Goal: Check status: Check status

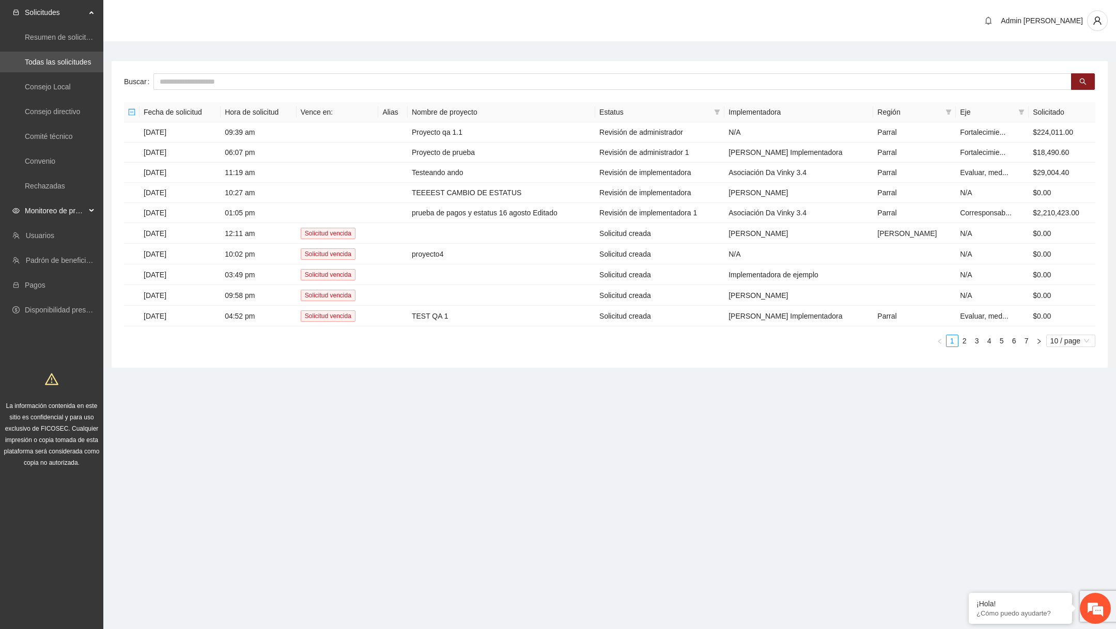
click at [80, 217] on span "Monitoreo de proyectos" at bounding box center [55, 210] width 61 height 21
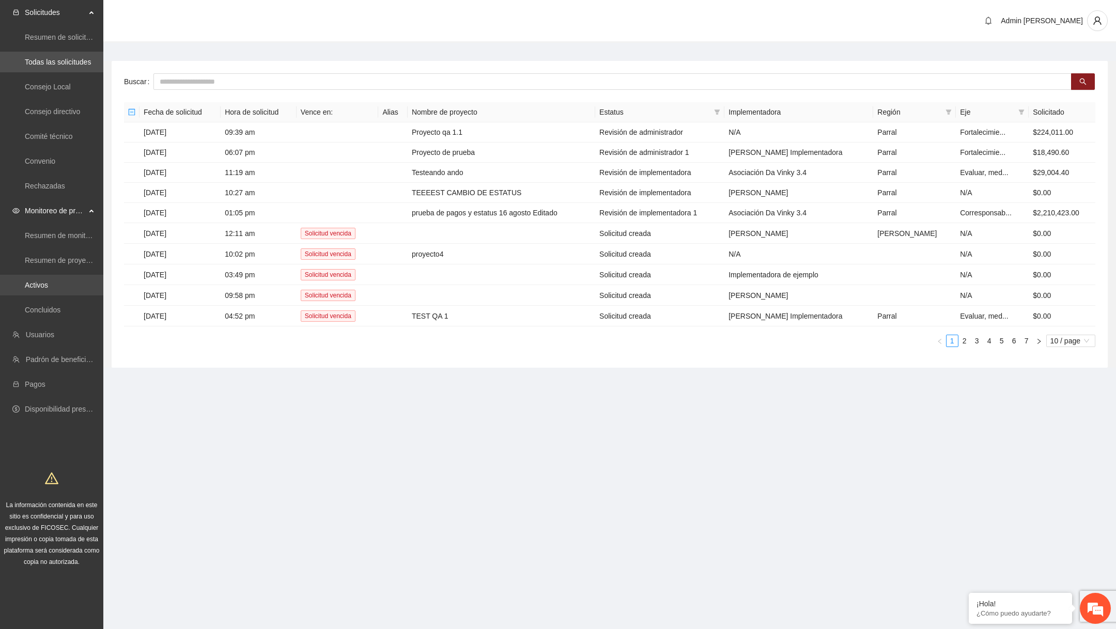
click at [48, 286] on link "Activos" at bounding box center [36, 285] width 23 height 8
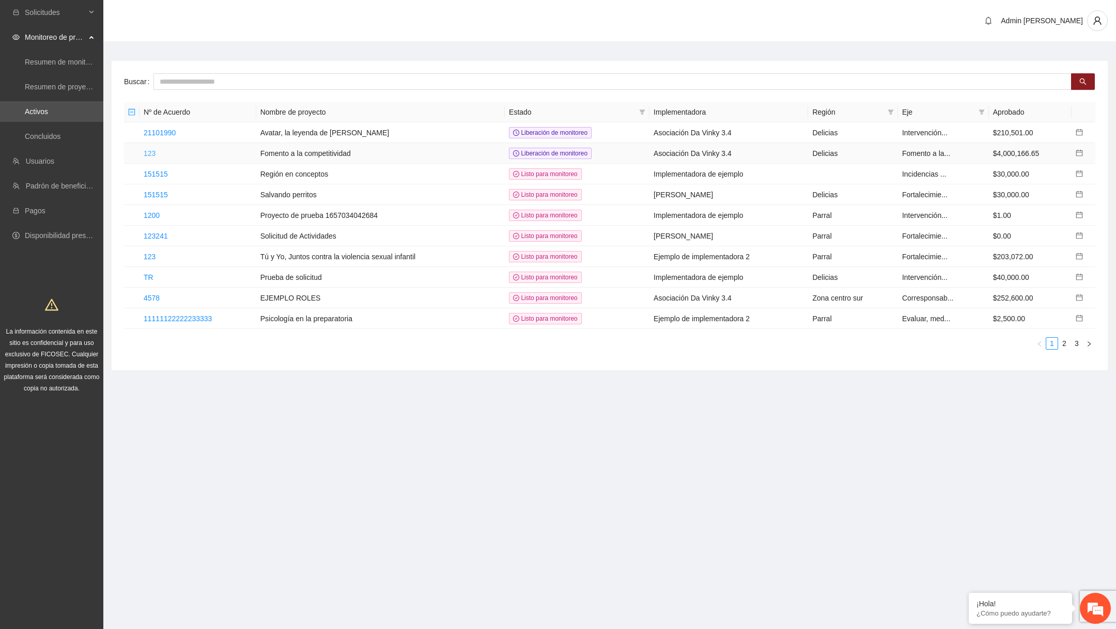
click at [153, 151] on link "123" at bounding box center [150, 153] width 12 height 8
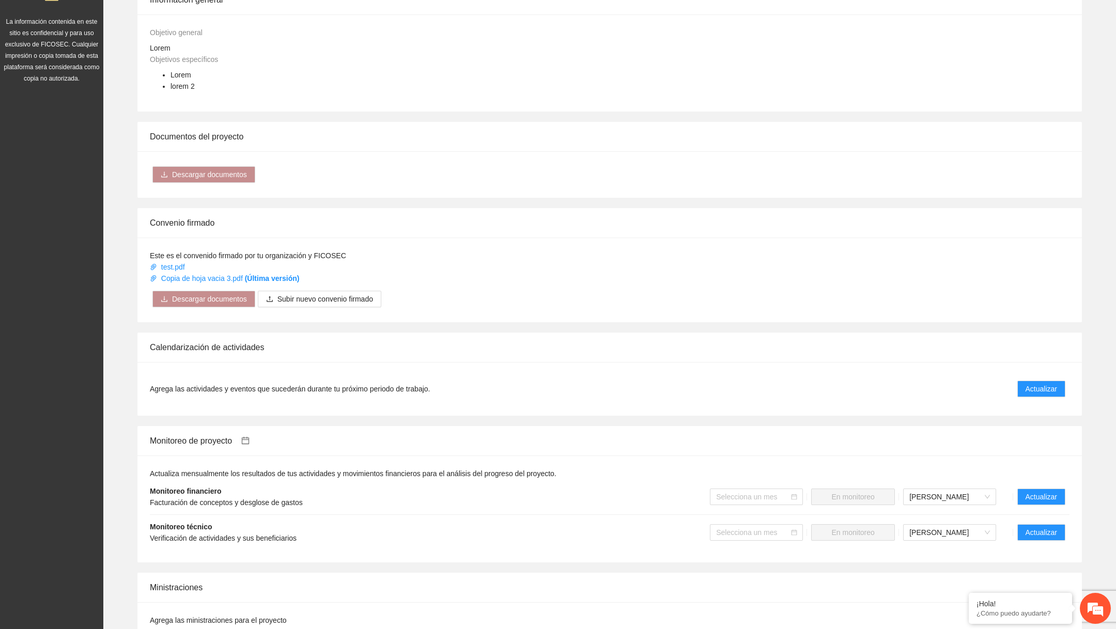
scroll to position [531, 0]
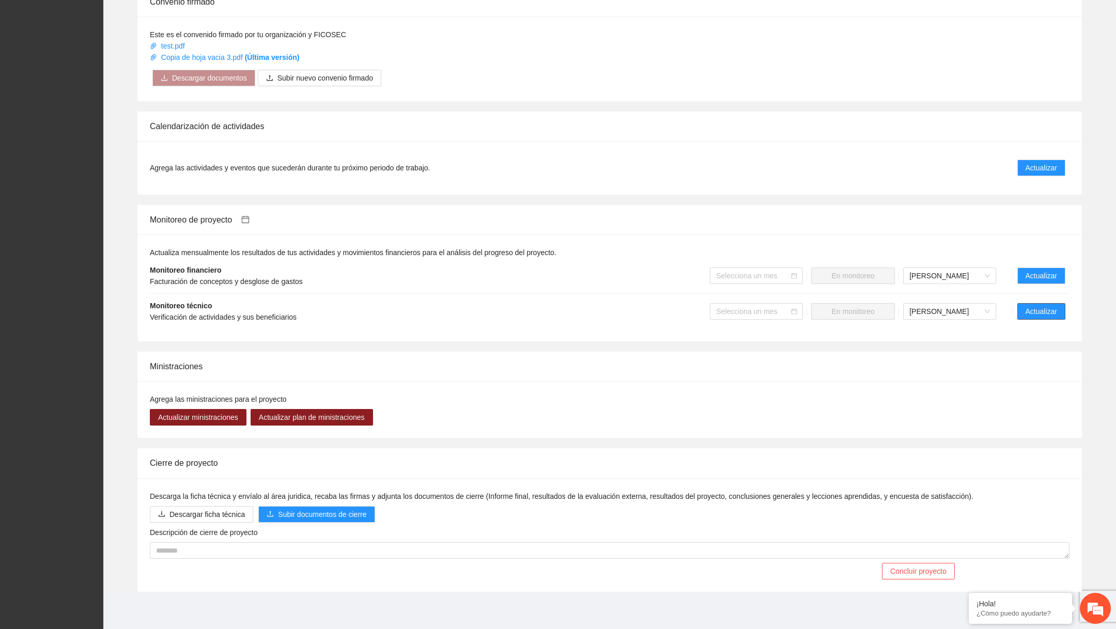
click at [1035, 306] on span "Actualizar" at bounding box center [1042, 311] width 32 height 11
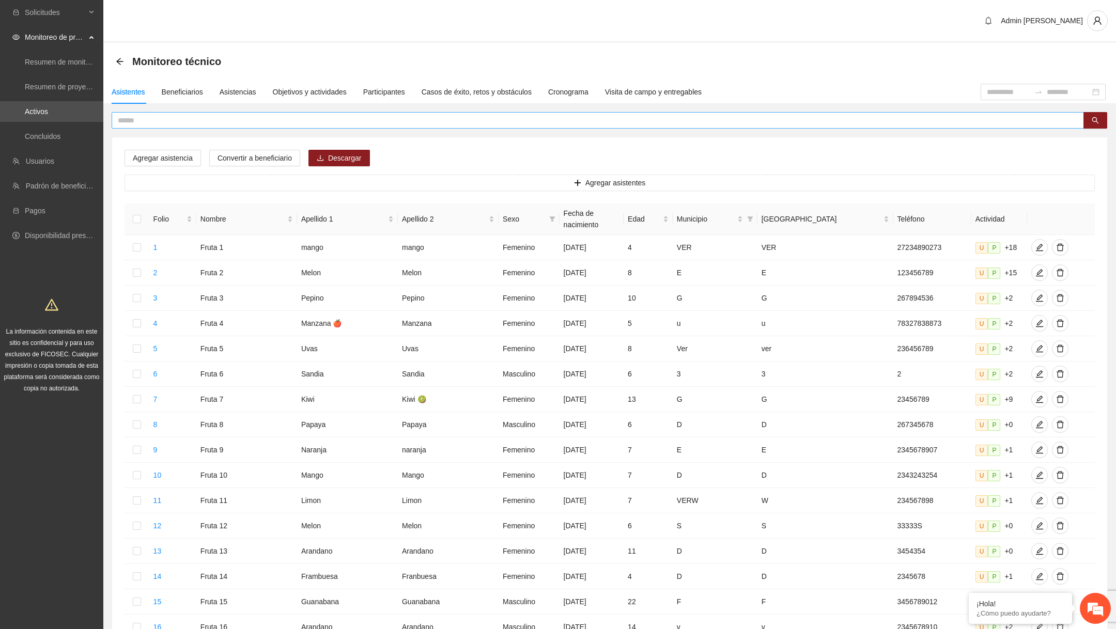
click at [234, 121] on input "text" at bounding box center [594, 120] width 952 height 11
click at [194, 90] on div "Beneficiarios" at bounding box center [182, 91] width 41 height 11
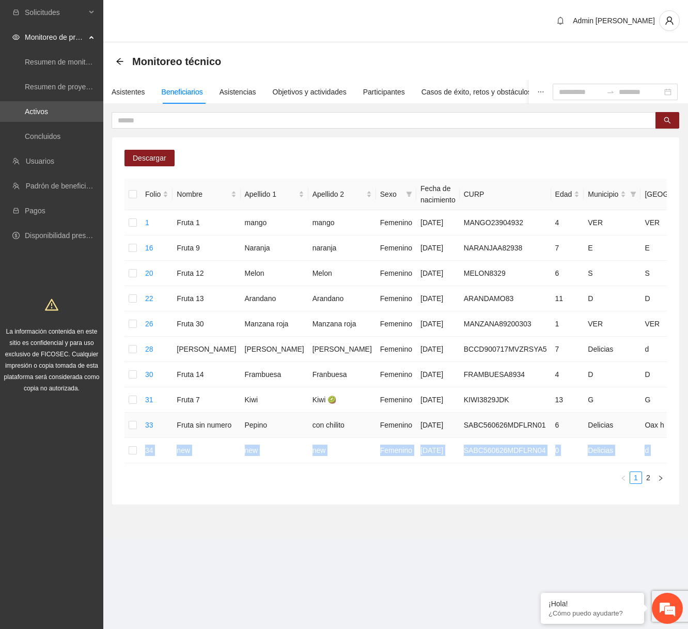
drag, startPoint x: 686, startPoint y: 452, endPoint x: 582, endPoint y: 439, distance: 105.2
click at [582, 439] on div "Descargar Folio Nombre Apellido 1 Apellido 2 Sexo Fecha de nacimiento CURP Edad…" at bounding box center [395, 308] width 585 height 393
click at [688, 446] on div "Descargar Folio Nombre Apellido 1 Apellido 2 Sexo Fecha de nacimiento CURP Edad…" at bounding box center [395, 308] width 585 height 393
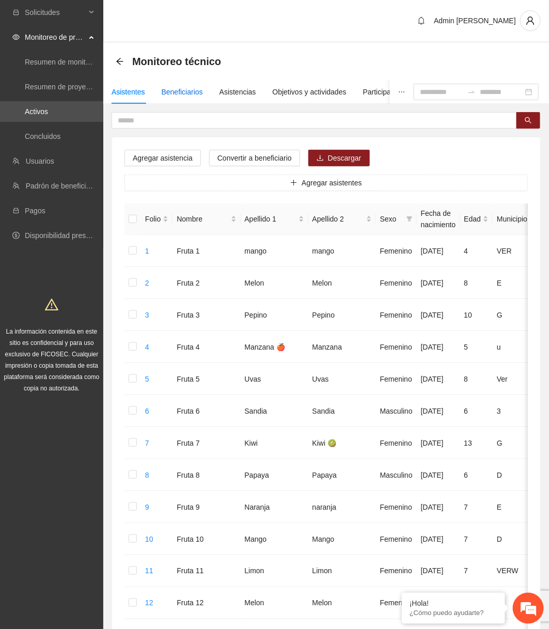
click at [186, 95] on div "Beneficiarios" at bounding box center [182, 91] width 41 height 11
click at [189, 88] on div "Beneficiarios" at bounding box center [182, 91] width 41 height 11
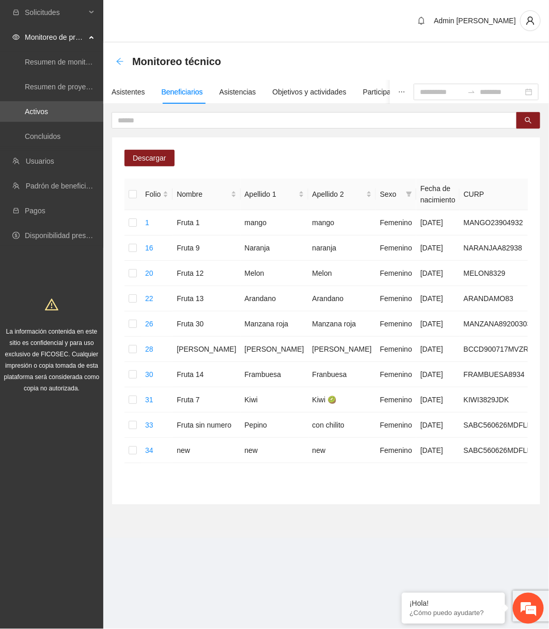
click at [123, 60] on icon "arrow-left" at bounding box center [120, 61] width 8 height 8
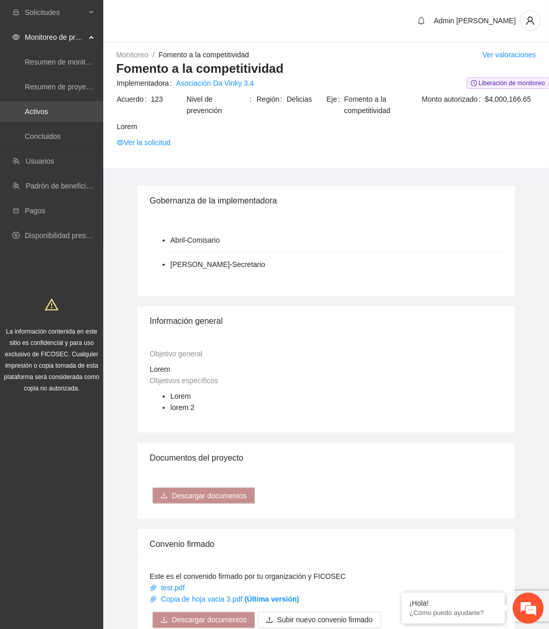
click at [48, 113] on link "Activos" at bounding box center [36, 111] width 23 height 8
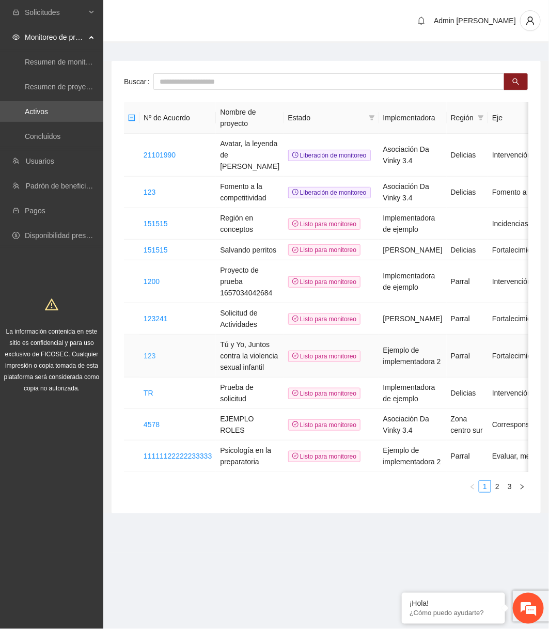
click at [151, 360] on link "123" at bounding box center [150, 356] width 12 height 8
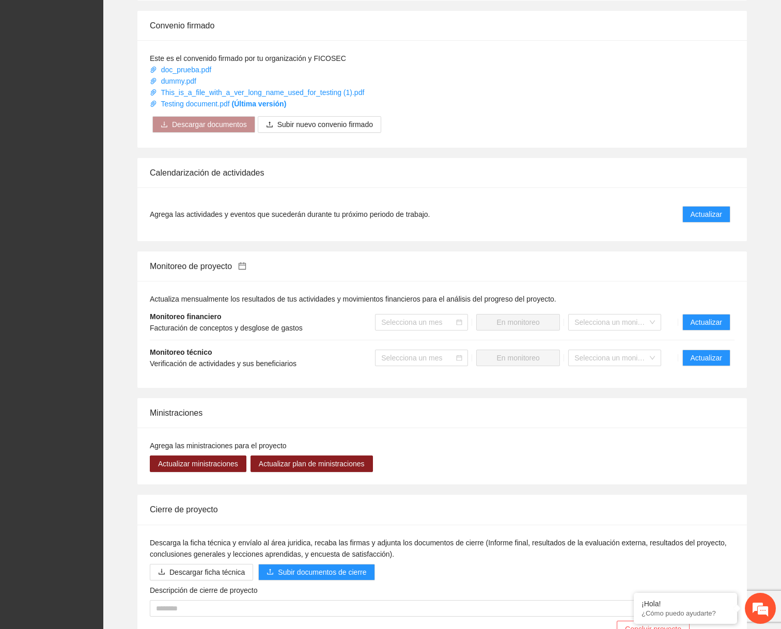
scroll to position [629, 0]
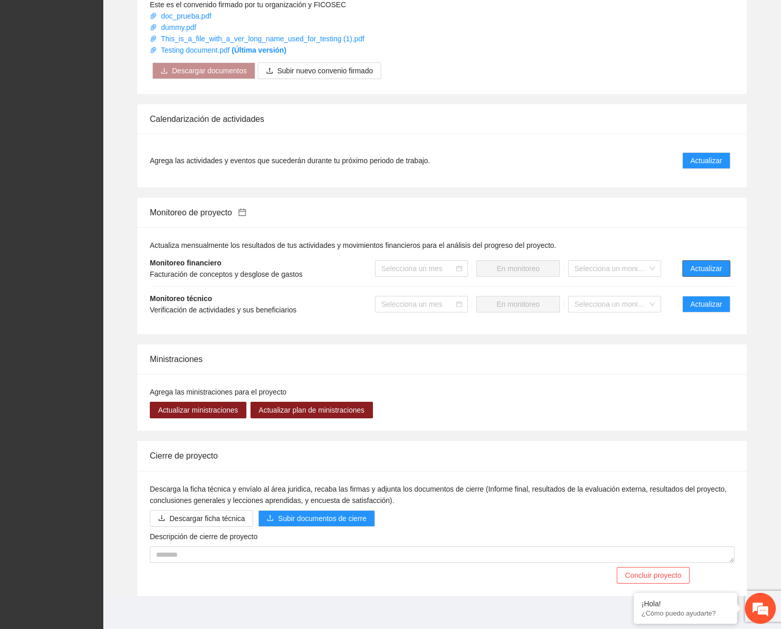
click at [549, 274] on span "Actualizar" at bounding box center [707, 268] width 32 height 11
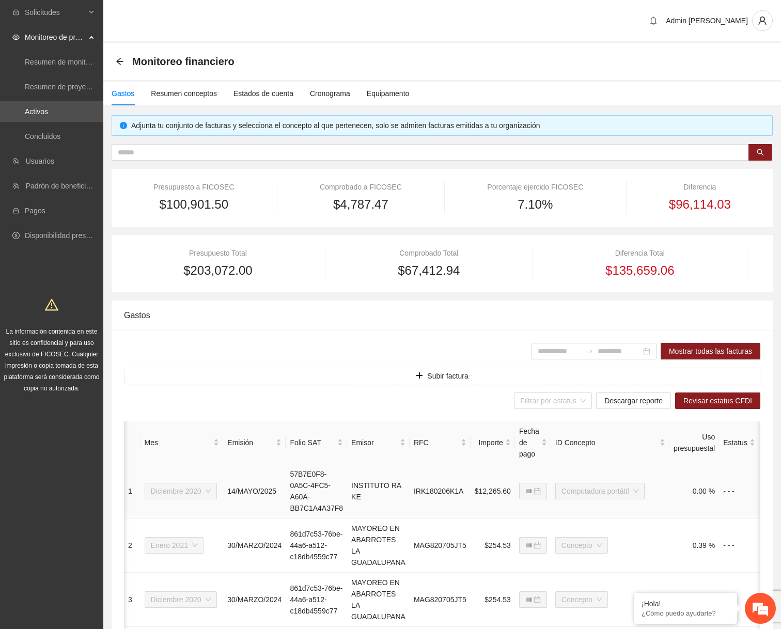
scroll to position [0, 1]
click at [549, 398] on span "Revisar estatus CFDI" at bounding box center [718, 400] width 69 height 11
